Goal: Transaction & Acquisition: Purchase product/service

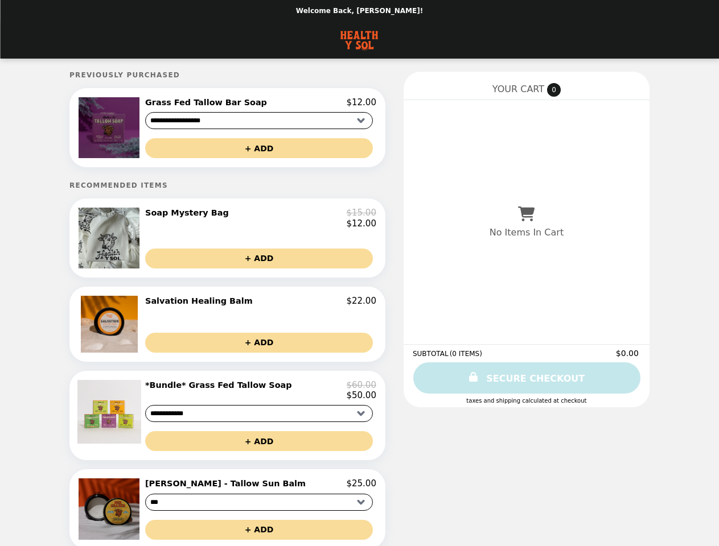
select select "**********"
click at [134, 129] on img at bounding box center [111, 127] width 64 height 61
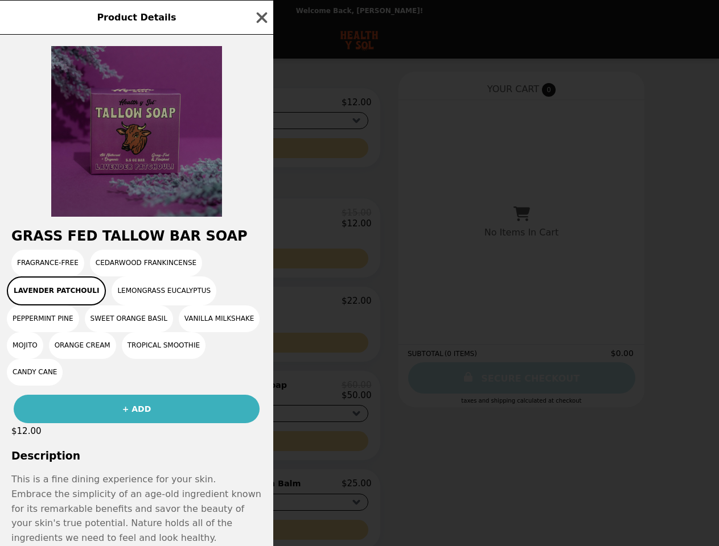
click at [260, 104] on div "Product Details Grass Fed Tallow Bar Soap Fragrance-Free Cedarwood Frankincense…" at bounding box center [359, 273] width 719 height 546
click at [260, 150] on div at bounding box center [136, 126] width 273 height 182
click at [134, 243] on h2 "Grass Fed Tallow Bar Soap" at bounding box center [136, 236] width 273 height 16
click at [260, 222] on div "Grass Fed Tallow Bar Soap Fragrance-Free Cedarwood Frankincense Lavender Patcho…" at bounding box center [136, 291] width 273 height 512
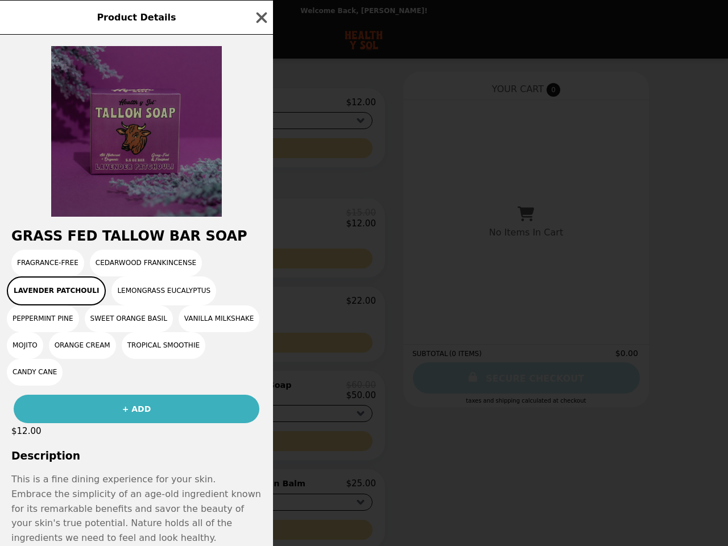
click at [260, 265] on div "Fragrance-Free Cedarwood Frankincense Lavender Patchouli Lemongrass Eucalyptus …" at bounding box center [136, 318] width 259 height 136
click at [134, 331] on button "Sweet Orange Basil" at bounding box center [129, 319] width 88 height 27
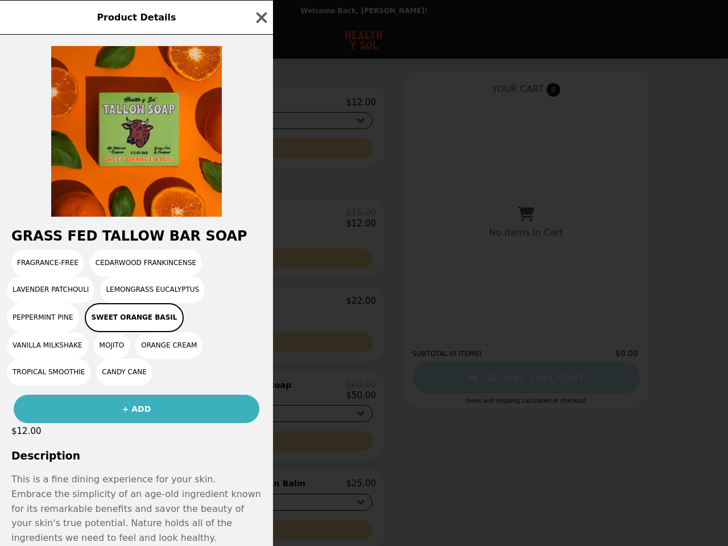
click at [260, 308] on div "Product Details Grass Fed Tallow Bar Soap Fragrance-Free Cedarwood Frankincense…" at bounding box center [364, 273] width 728 height 546
click at [260, 349] on div "Grass Fed Tallow Bar Soap Fragrance-Free Cedarwood Frankincense Lavender Patcho…" at bounding box center [136, 291] width 273 height 512
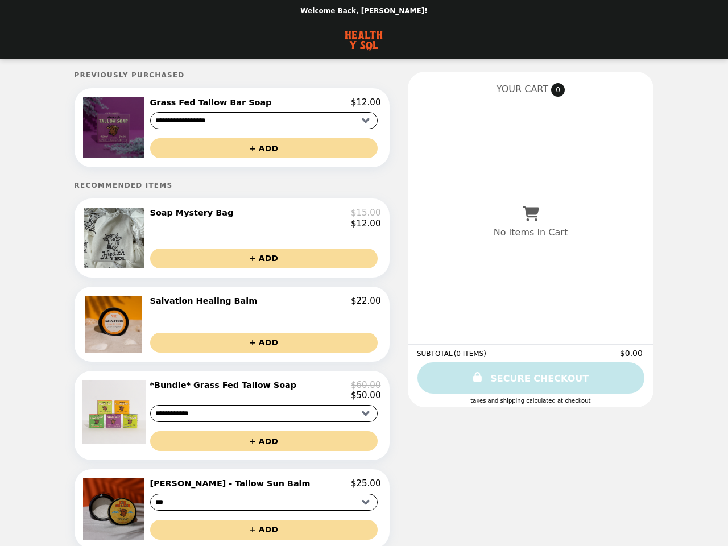
click at [134, 423] on img at bounding box center [115, 412] width 67 height 64
